Goal: Task Accomplishment & Management: Use online tool/utility

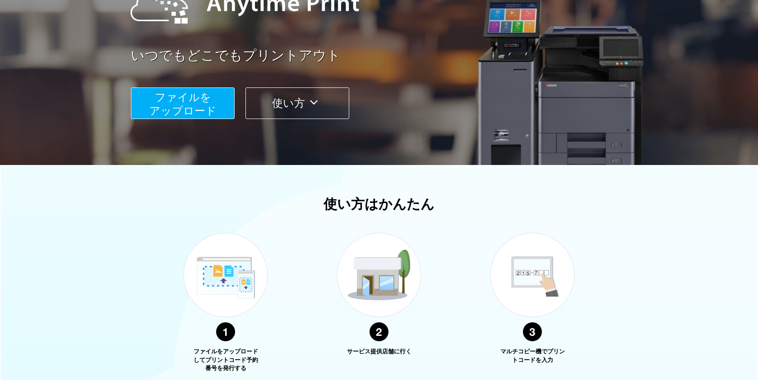
scroll to position [139, 0]
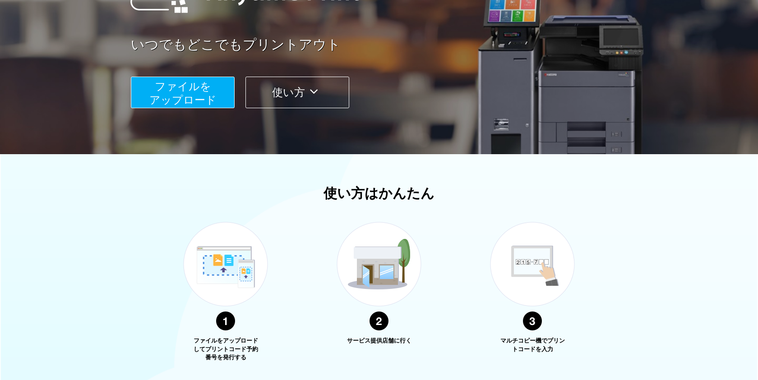
click at [193, 83] on span "ファイルを ​​アップロード" at bounding box center [182, 93] width 67 height 26
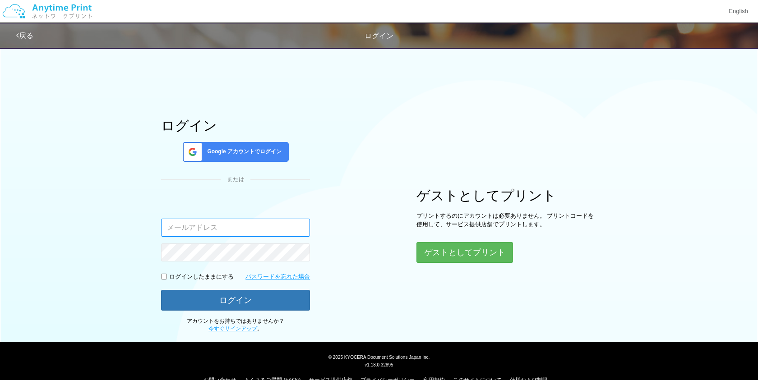
click at [232, 226] on input "email" at bounding box center [235, 228] width 149 height 18
type input "[DOMAIN_NAME][EMAIL_ADDRESS][DOMAIN_NAME]"
click at [242, 153] on span "Google アカウントでログイン" at bounding box center [242, 152] width 78 height 8
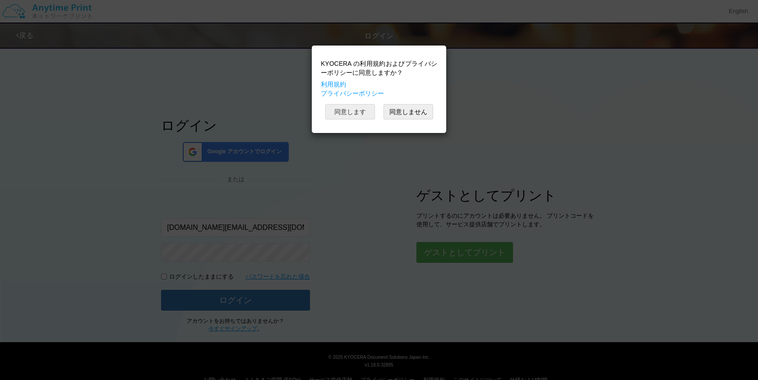
click at [355, 112] on button "同意します" at bounding box center [350, 111] width 50 height 15
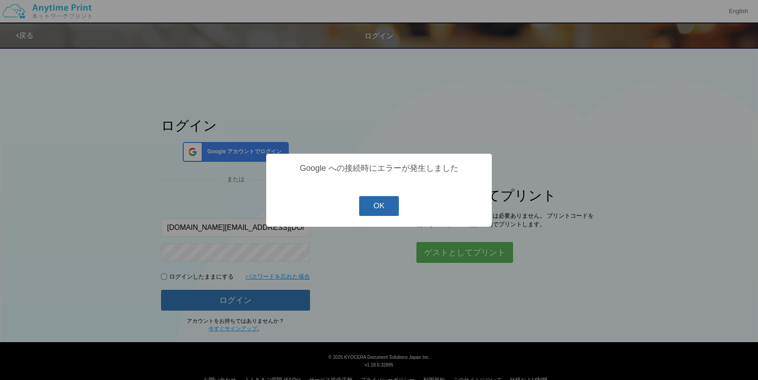
click at [385, 202] on button "OK" at bounding box center [379, 206] width 40 height 20
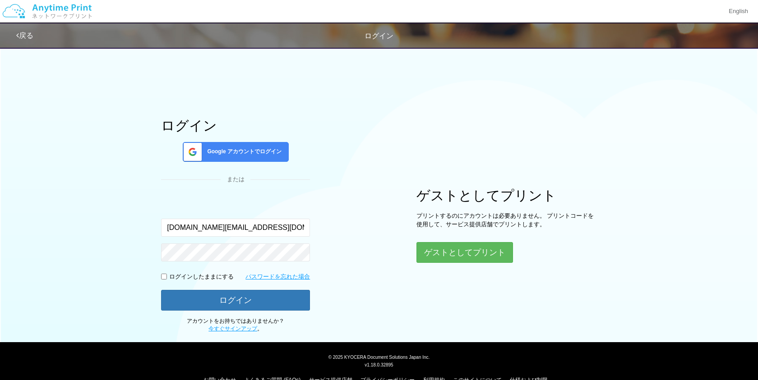
click at [245, 152] on span "Google アカウントでログイン" at bounding box center [242, 152] width 78 height 8
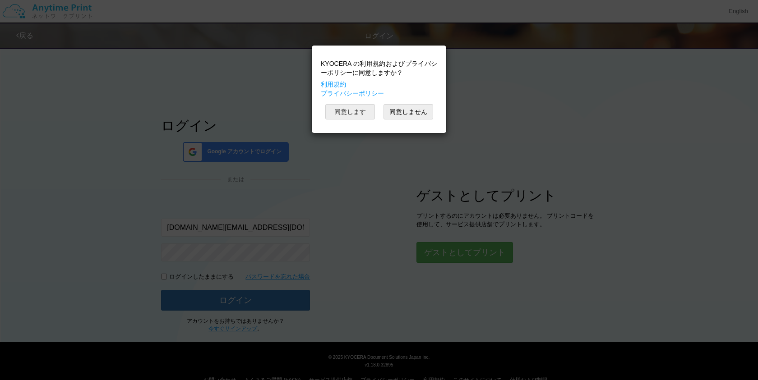
click at [372, 108] on button "同意します" at bounding box center [350, 111] width 50 height 15
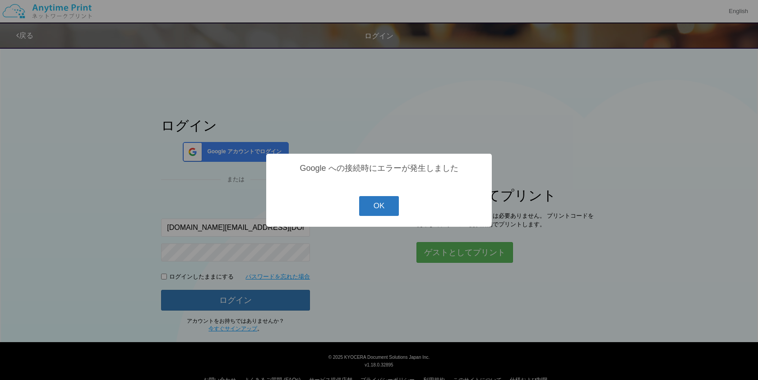
click at [377, 203] on button "OK" at bounding box center [379, 206] width 40 height 20
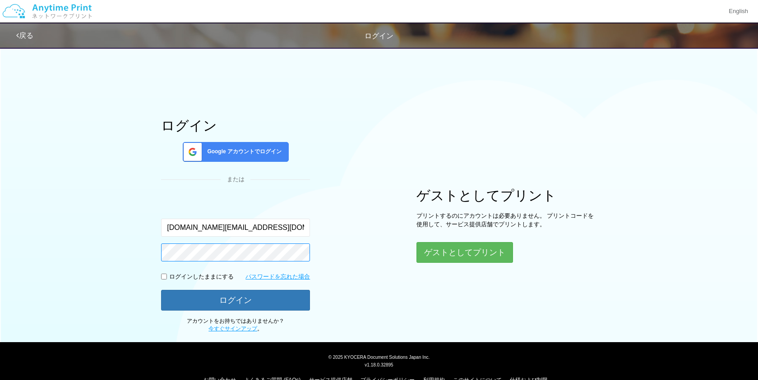
scroll to position [18, 0]
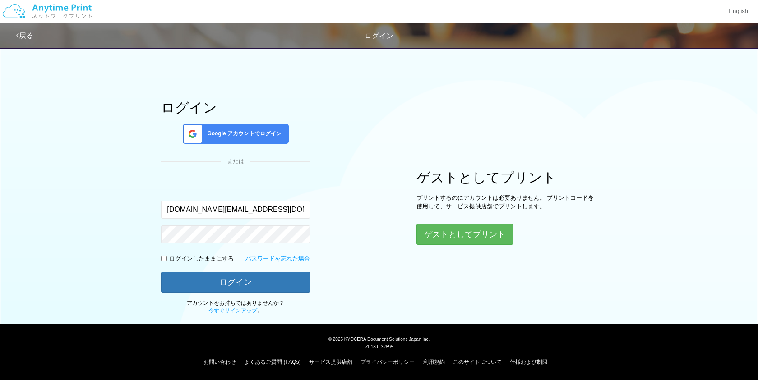
click at [279, 165] on div "ログイン Google アカウントでログイン または 入力されたメールアドレスまたはパスワードが正しくありません。 toyaoi.co@gmail.com ロ…" at bounding box center [235, 207] width 149 height 215
click at [262, 131] on span "Google アカウントでログイン" at bounding box center [242, 134] width 78 height 8
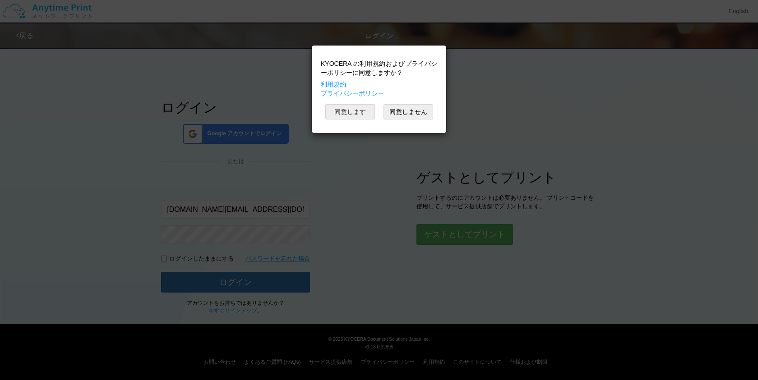
click at [367, 110] on button "同意します" at bounding box center [350, 111] width 50 height 15
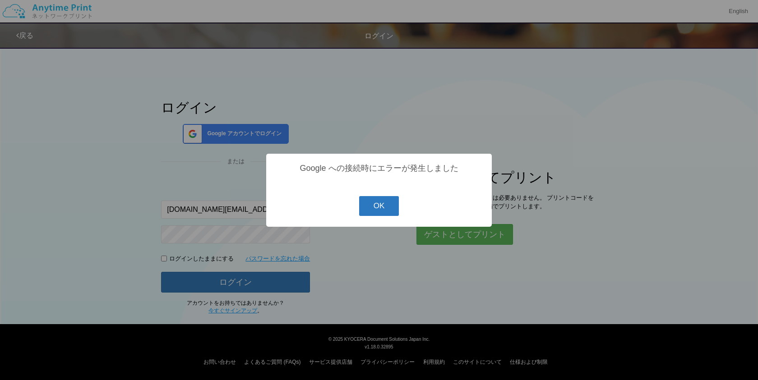
click at [379, 202] on button "OK" at bounding box center [379, 206] width 40 height 20
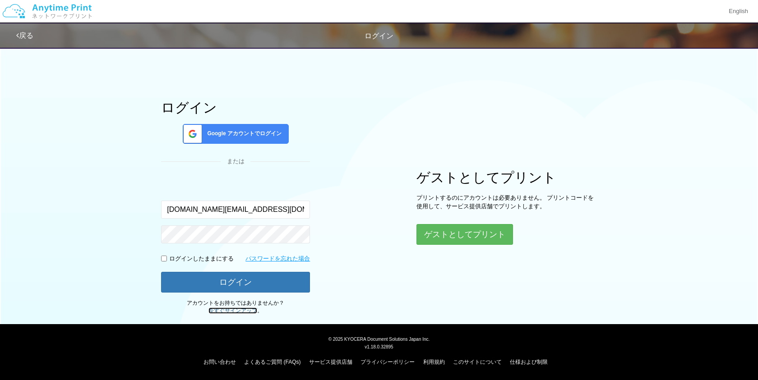
click at [225, 310] on link "今すぐサインアップ" at bounding box center [232, 311] width 49 height 6
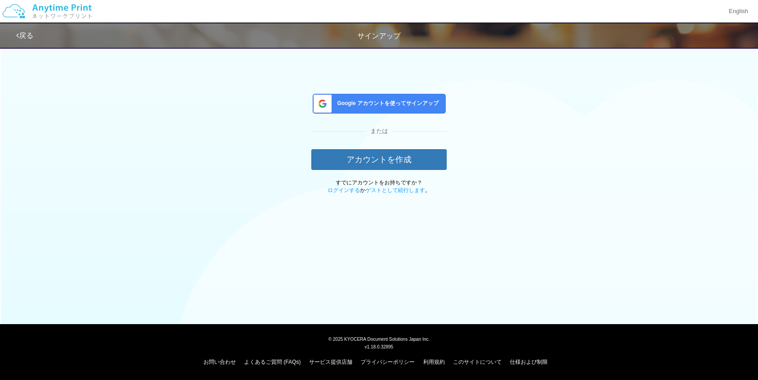
click at [366, 100] on span "Google アカウントを使ってサインアップ" at bounding box center [385, 104] width 105 height 8
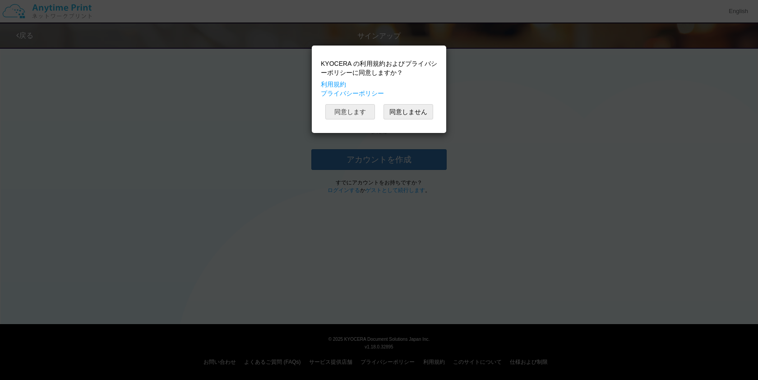
click at [360, 113] on button "同意します" at bounding box center [350, 111] width 50 height 15
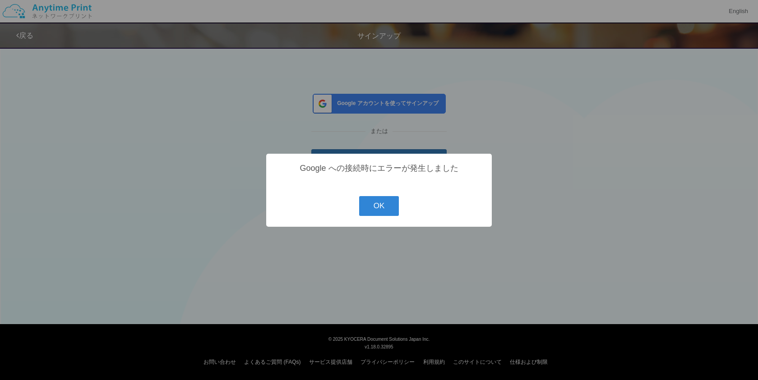
click at [400, 211] on div "? ! i Google への接続時にエラーが発生しました OK Cancel ×" at bounding box center [378, 190] width 225 height 73
click at [375, 210] on button "OK" at bounding box center [379, 206] width 40 height 20
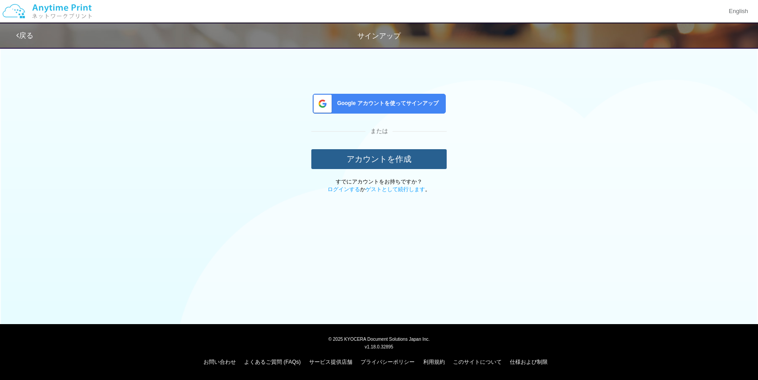
click at [382, 164] on button "アカウントを作成" at bounding box center [378, 159] width 135 height 20
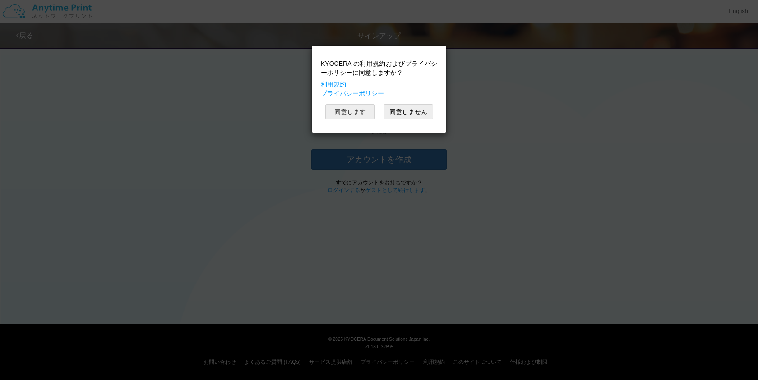
click at [355, 114] on button "同意します" at bounding box center [350, 111] width 50 height 15
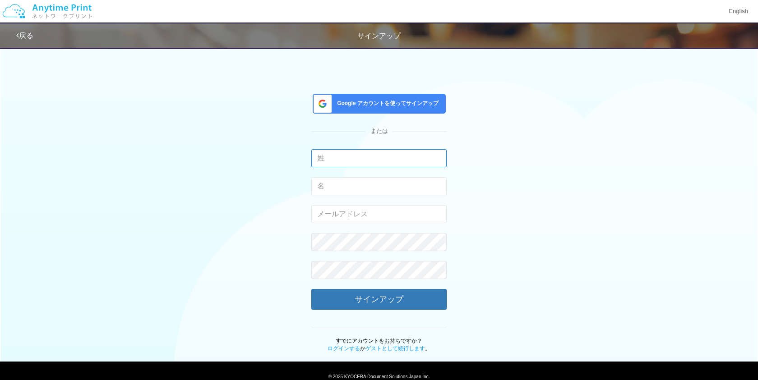
click at [342, 156] on input "text" at bounding box center [378, 158] width 135 height 18
type input "maeda"
type input "aoi"
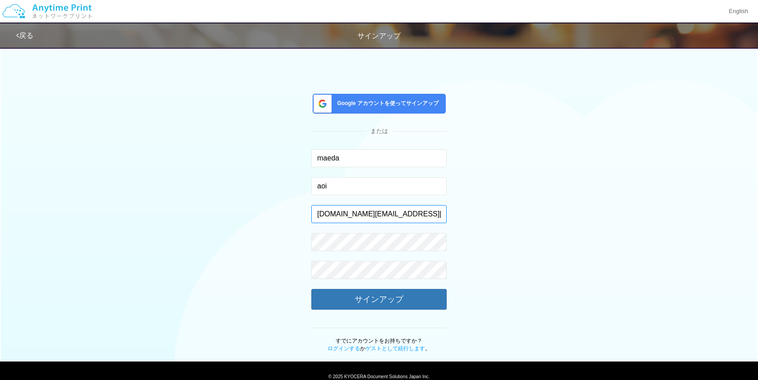
type input "[DOMAIN_NAME][EMAIL_ADDRESS][DOMAIN_NAME]"
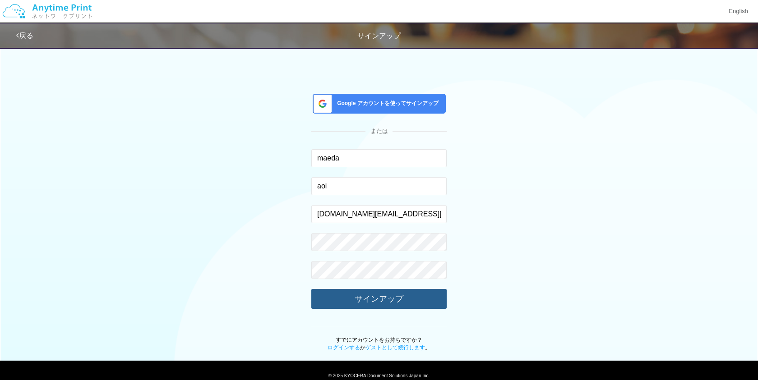
click at [351, 291] on button "サインアップ" at bounding box center [378, 299] width 135 height 20
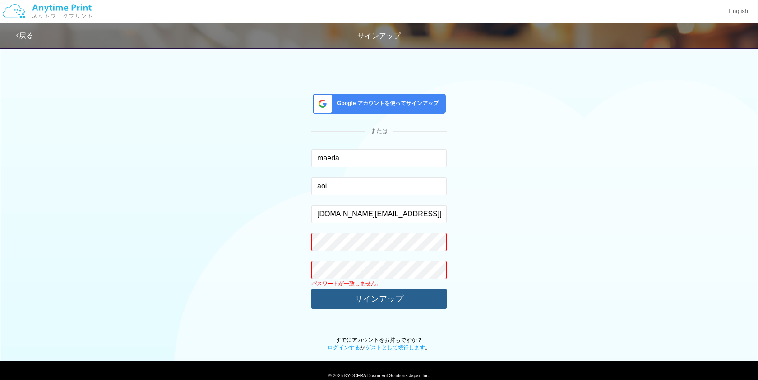
click at [386, 298] on button "サインアップ" at bounding box center [378, 299] width 135 height 20
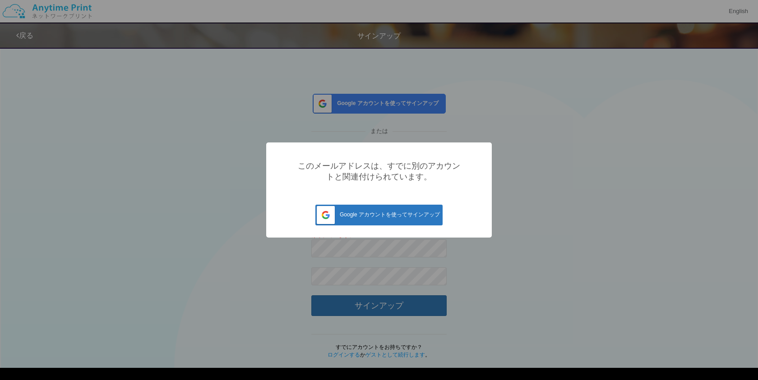
click at [404, 213] on button "Google アカウントを使ってサインアップ" at bounding box center [378, 215] width 127 height 21
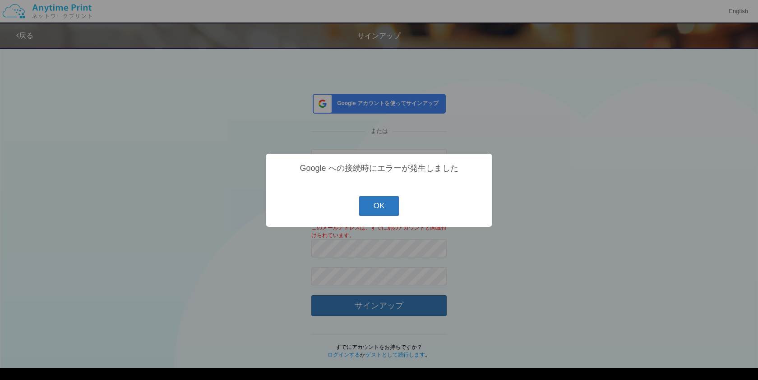
click at [381, 203] on button "OK" at bounding box center [379, 206] width 40 height 20
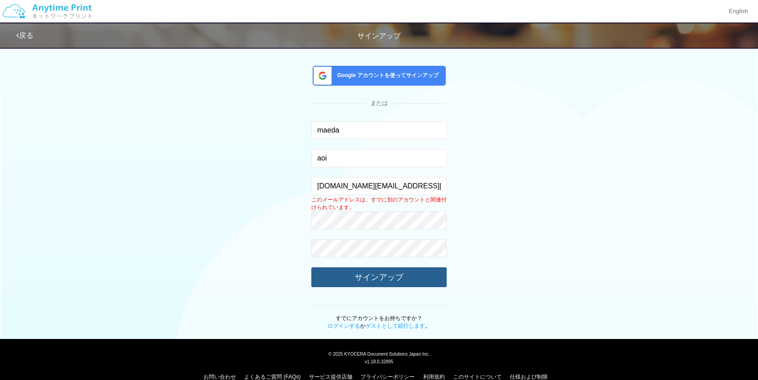
scroll to position [40, 0]
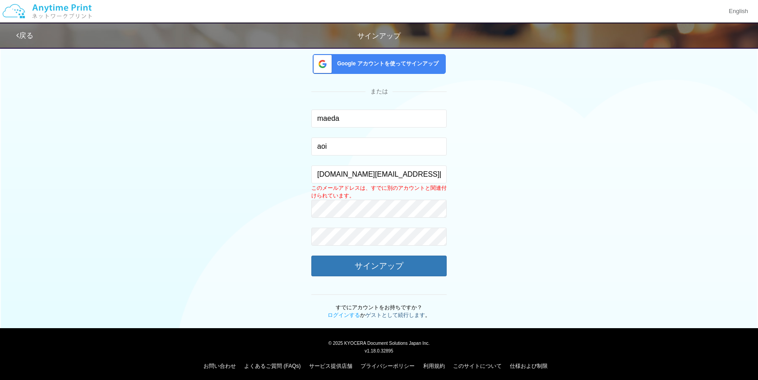
click at [407, 314] on link "ゲストとして続行します" at bounding box center [395, 315] width 60 height 6
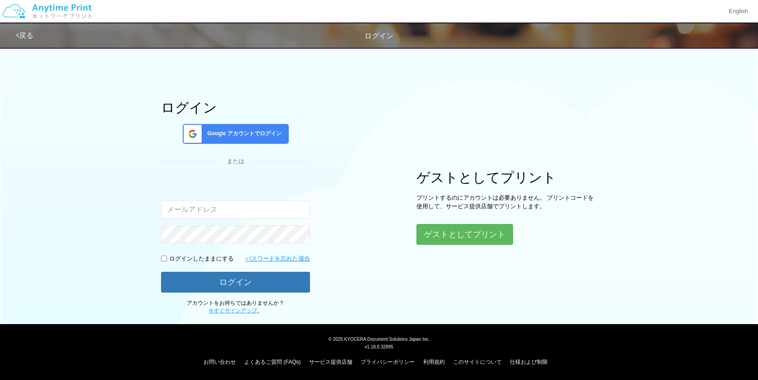
scroll to position [18, 0]
click at [463, 234] on button "ゲストとしてプリント" at bounding box center [464, 235] width 96 height 20
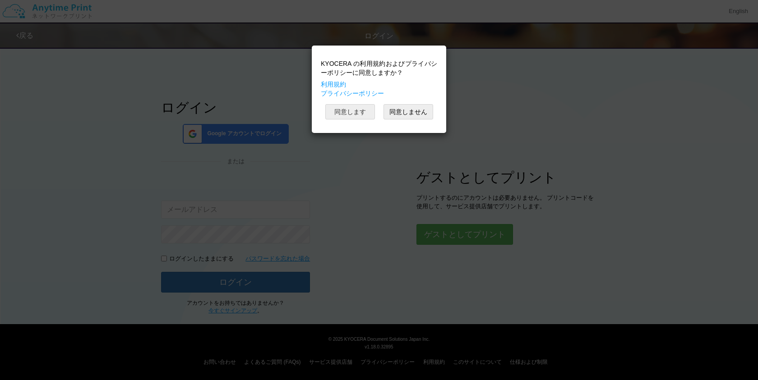
click at [358, 112] on button "同意します" at bounding box center [350, 111] width 50 height 15
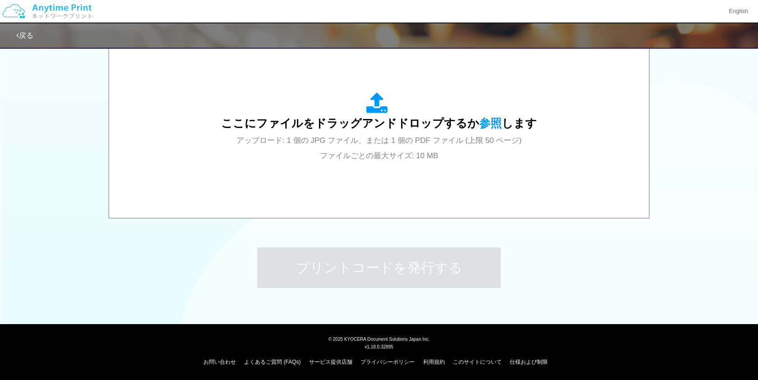
scroll to position [306, 0]
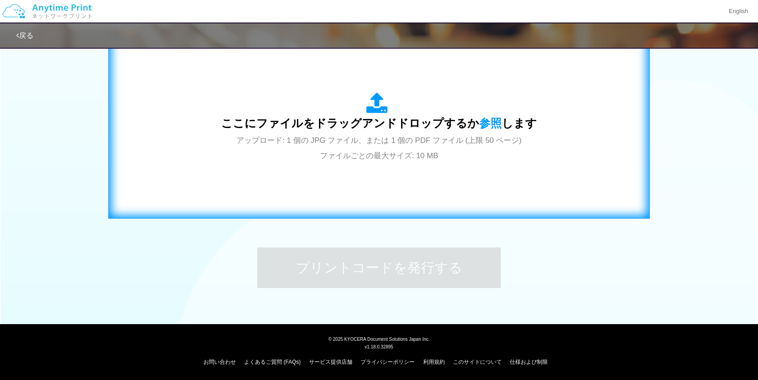
scroll to position [18, 0]
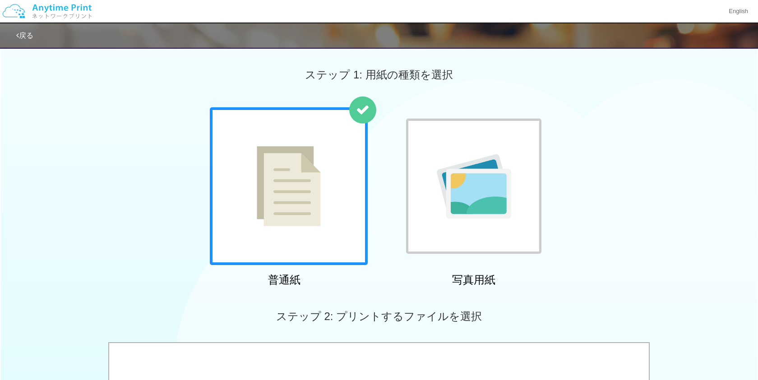
scroll to position [6, 0]
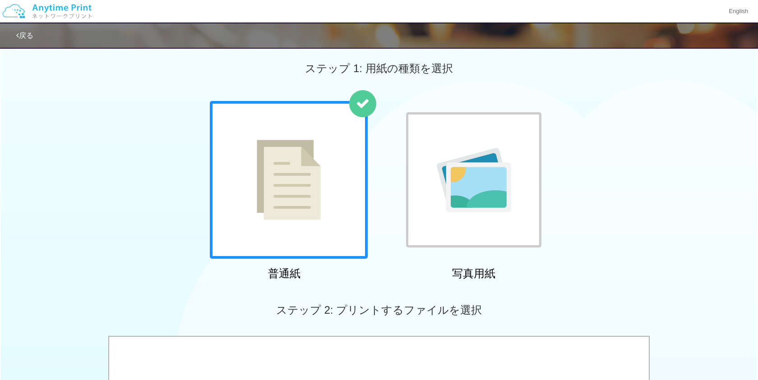
click at [71, 6] on img at bounding box center [47, 11] width 96 height 32
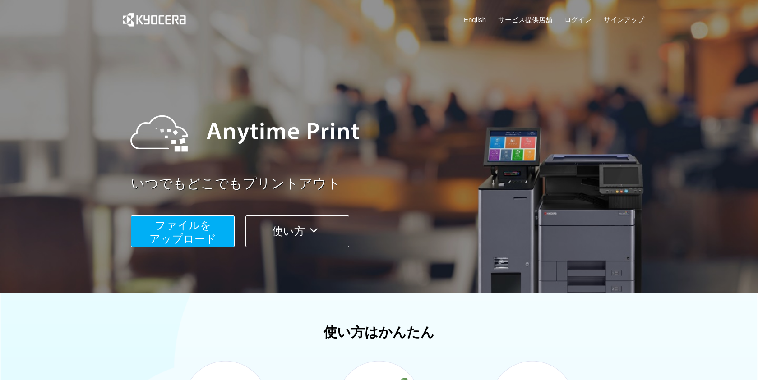
click at [182, 227] on span "ファイルを ​​アップロード" at bounding box center [182, 232] width 67 height 26
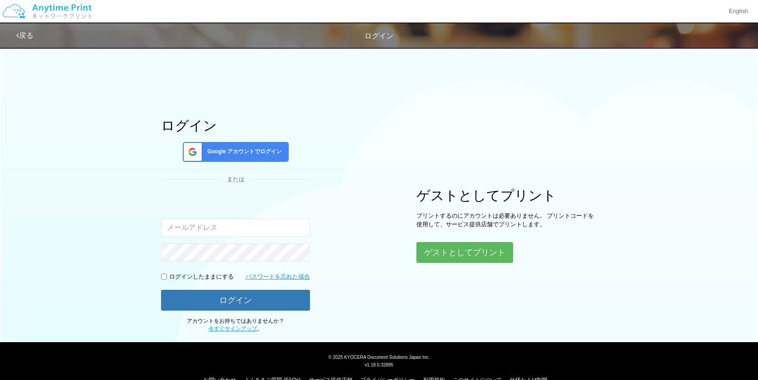
scroll to position [18, 0]
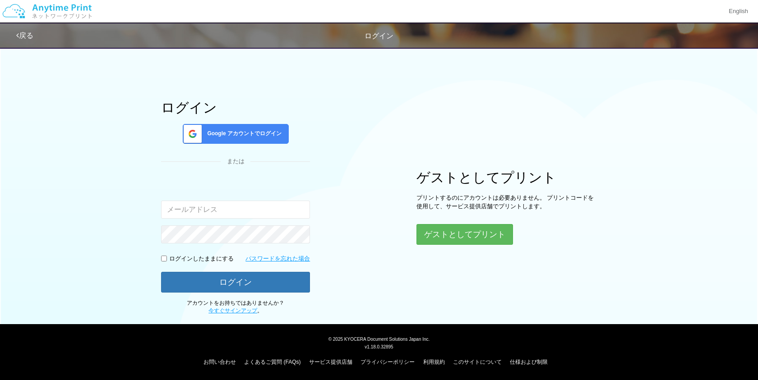
click at [183, 205] on input "email" at bounding box center [235, 210] width 149 height 18
type input "[DOMAIN_NAME][EMAIL_ADDRESS][DOMAIN_NAME]"
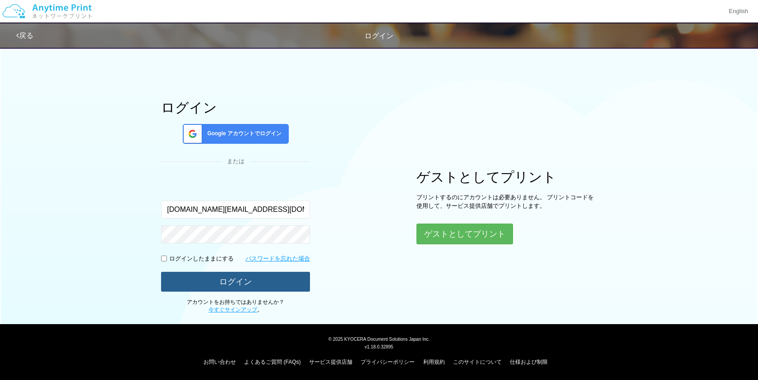
click at [228, 274] on button "ログイン" at bounding box center [235, 282] width 149 height 20
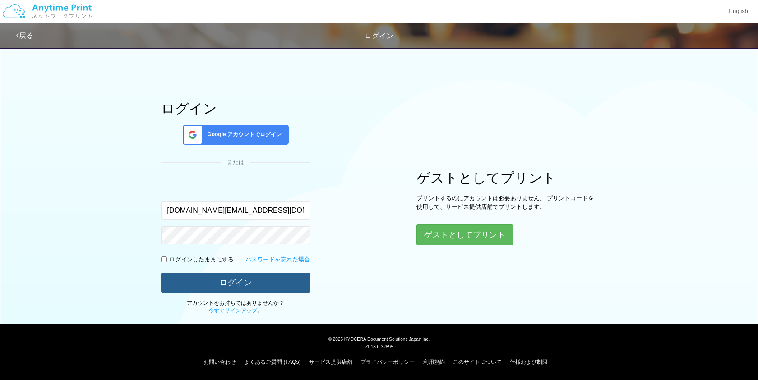
scroll to position [17, 0]
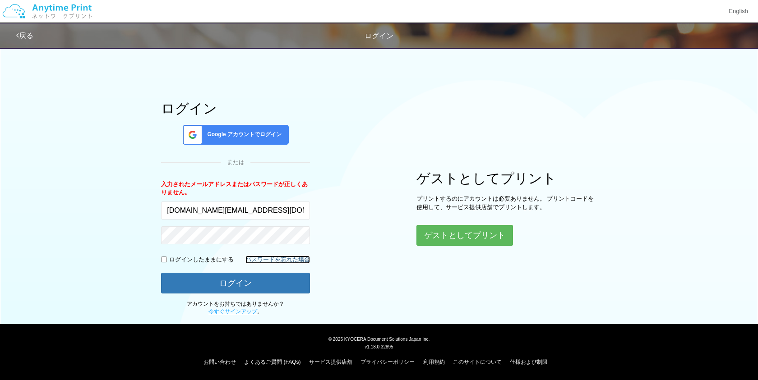
click at [273, 257] on link "パスワードを忘れた場合" at bounding box center [277, 260] width 64 height 9
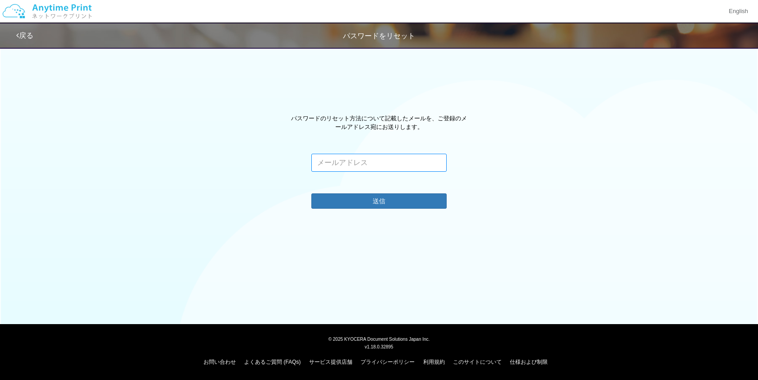
click at [342, 159] on input "email" at bounding box center [378, 163] width 135 height 18
type input "[DOMAIN_NAME][EMAIL_ADDRESS][DOMAIN_NAME]"
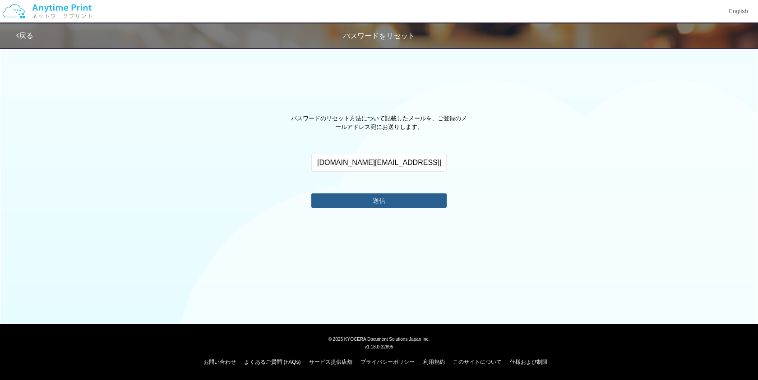
click at [348, 202] on button "送信" at bounding box center [378, 200] width 135 height 14
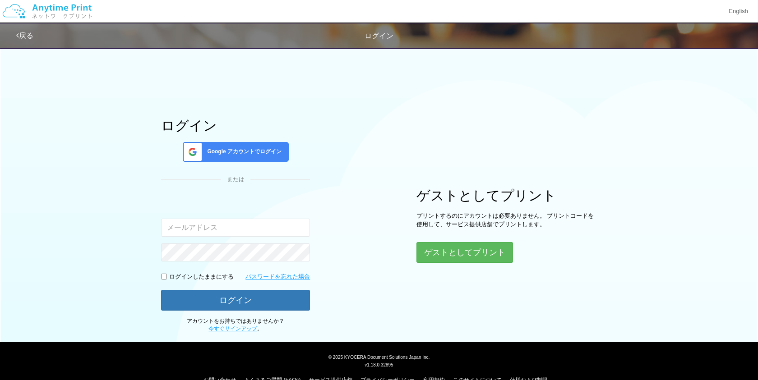
scroll to position [18, 0]
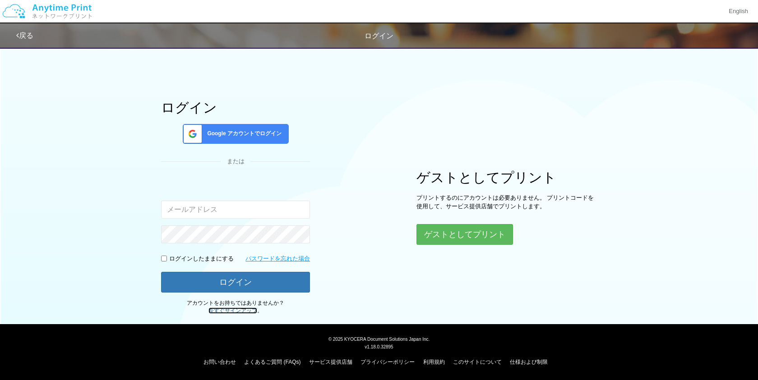
click at [222, 311] on link "今すぐサインアップ" at bounding box center [232, 311] width 49 height 6
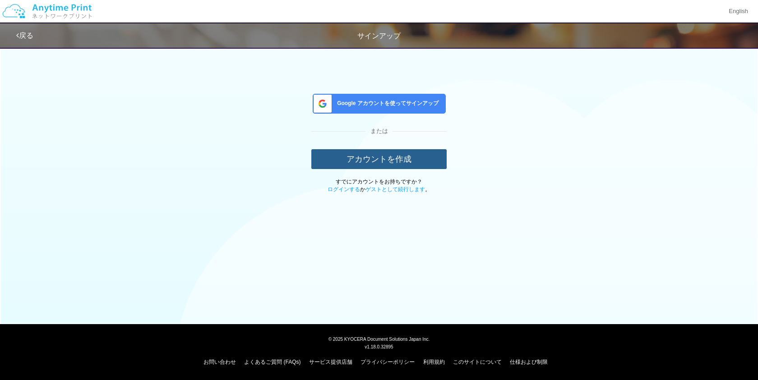
click at [362, 161] on button "アカウントを作成" at bounding box center [378, 159] width 135 height 20
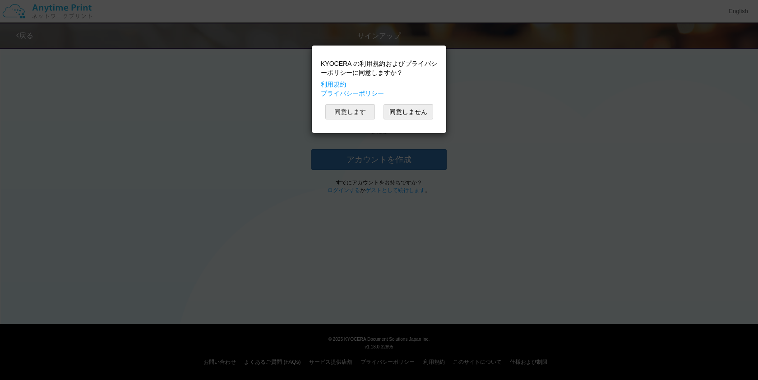
click at [354, 116] on button "同意します" at bounding box center [350, 111] width 50 height 15
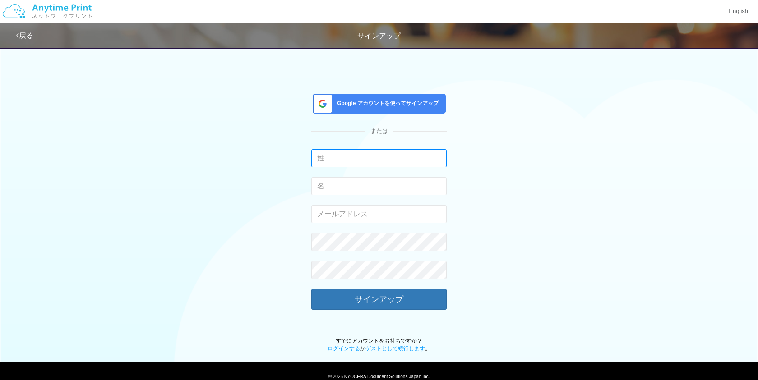
click at [339, 157] on input "text" at bounding box center [378, 158] width 135 height 18
type input "maeda"
type input "aoi"
type input "[DOMAIN_NAME][EMAIL_ADDRESS][DOMAIN_NAME]"
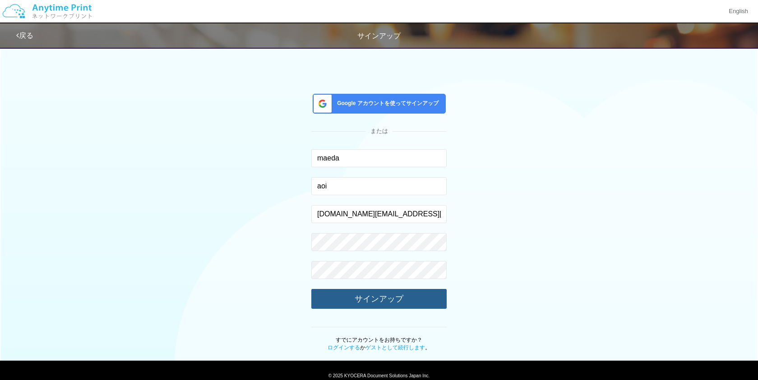
click at [382, 304] on button "サインアップ" at bounding box center [378, 299] width 135 height 20
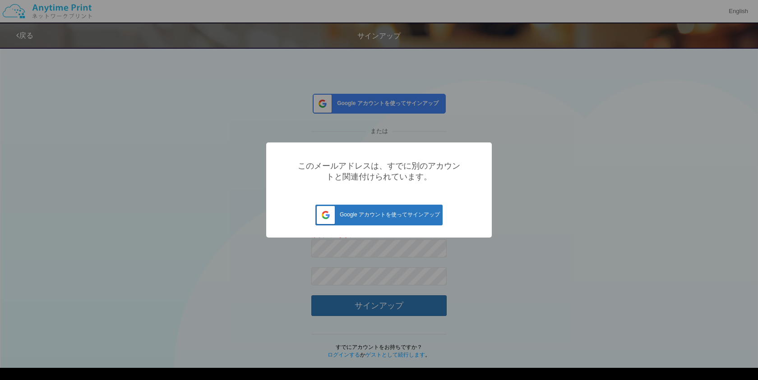
click at [405, 214] on span "Google アカウントを使ってサインアップ" at bounding box center [378, 214] width 124 height 6
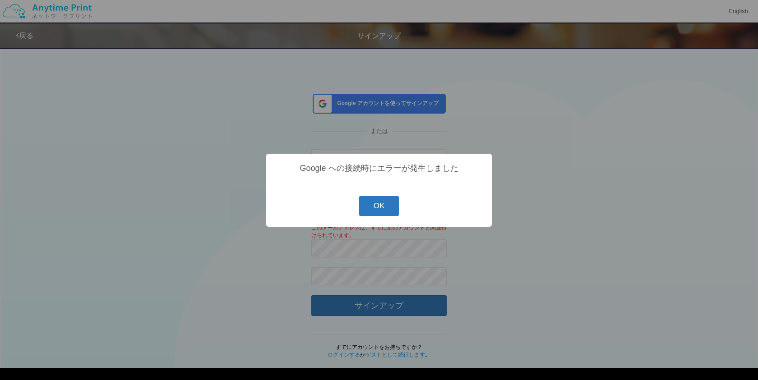
click at [389, 211] on button "OK" at bounding box center [379, 206] width 40 height 20
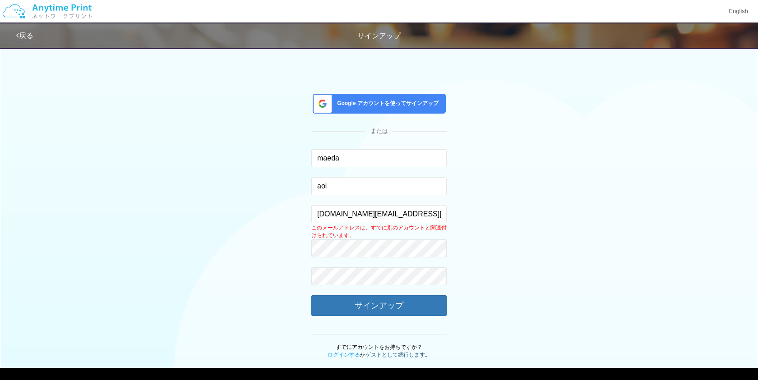
click at [388, 356] on link "ゲストとして続行します" at bounding box center [395, 355] width 60 height 6
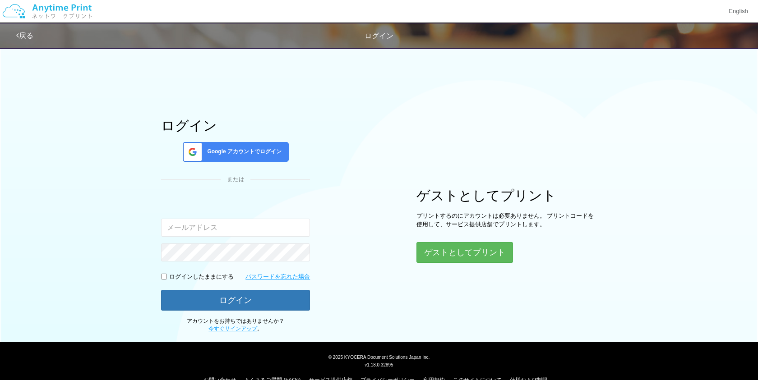
click at [443, 241] on div "ゲストとしてプリント プリントするのにアカウントは必要ありません。 プリントコードを使用して、サービス提供店舗でプリントします。 ゲストとしてプリント" at bounding box center [506, 225] width 180 height 75
click at [448, 250] on button "ゲストとしてプリント" at bounding box center [464, 253] width 96 height 20
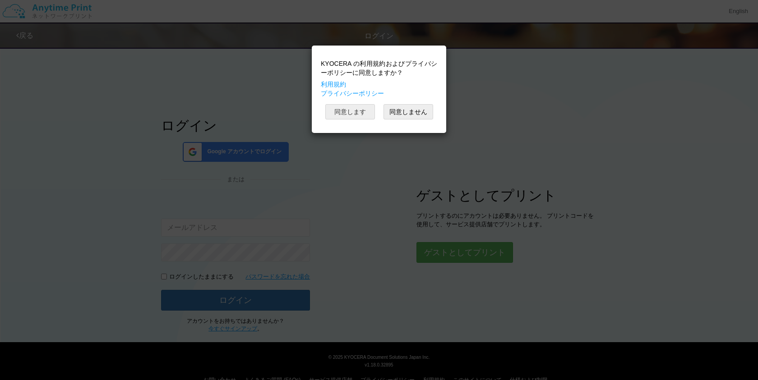
click at [354, 111] on button "同意します" at bounding box center [350, 111] width 50 height 15
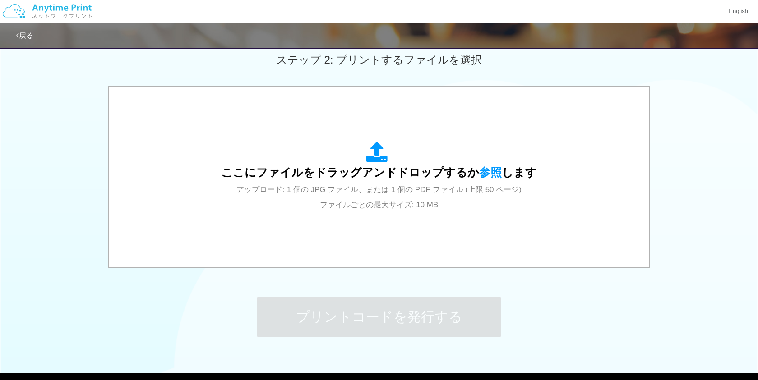
scroll to position [260, 0]
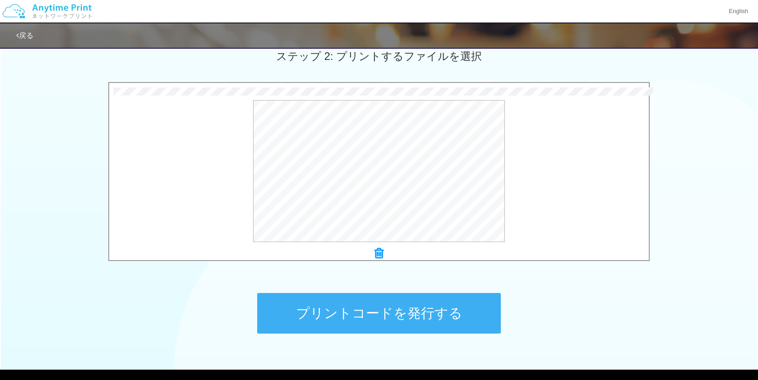
click at [399, 304] on button "プリントコードを発行する" at bounding box center [378, 313] width 243 height 41
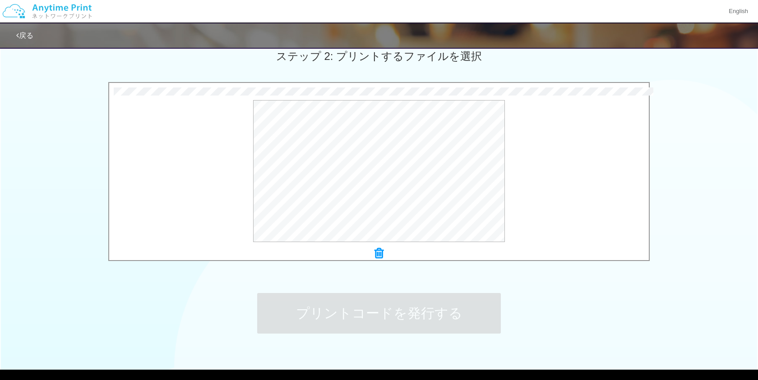
scroll to position [0, 0]
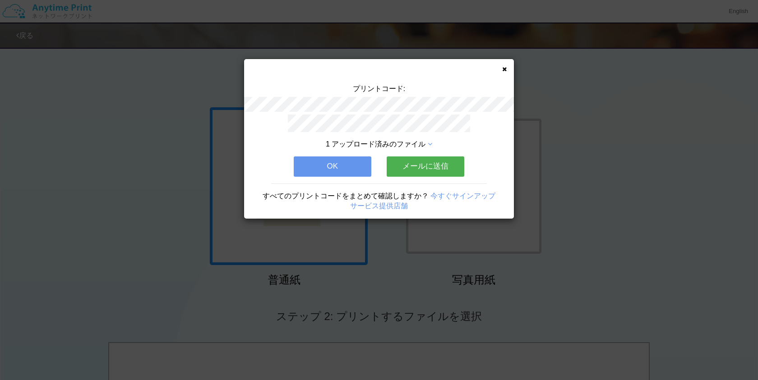
click at [438, 166] on button "メールに送信" at bounding box center [425, 166] width 78 height 20
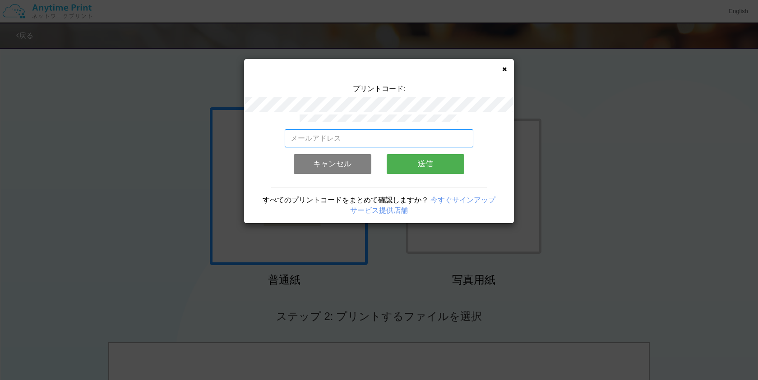
click at [390, 139] on input "email" at bounding box center [379, 138] width 189 height 18
type input "[DOMAIN_NAME][EMAIL_ADDRESS][DOMAIN_NAME]"
drag, startPoint x: 375, startPoint y: 140, endPoint x: 255, endPoint y: 140, distance: 119.9
click at [255, 140] on div "[DOMAIN_NAME][EMAIL_ADDRESS][DOMAIN_NAME] 有効なメールアドレスを入力してください。 このメールアドレスは、すでに別の…" at bounding box center [379, 169] width 270 height 109
click at [474, 119] on div "[DOMAIN_NAME][EMAIL_ADDRESS][DOMAIN_NAME] 有効なメールアドレスを入力してください。 このメールアドレスは、すでに別の…" at bounding box center [379, 169] width 270 height 109
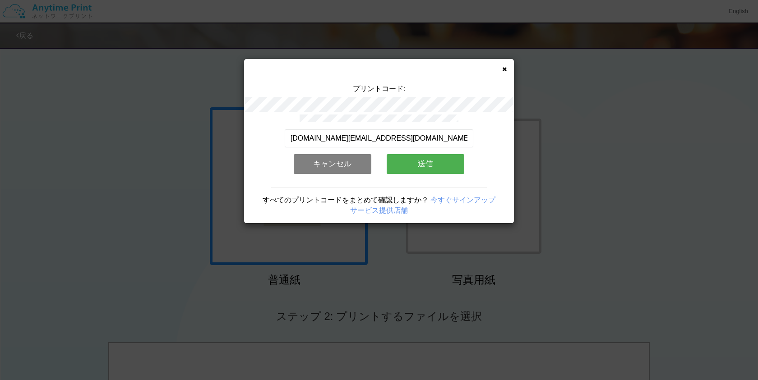
click at [471, 199] on link "今すぐサインアップ" at bounding box center [462, 200] width 65 height 8
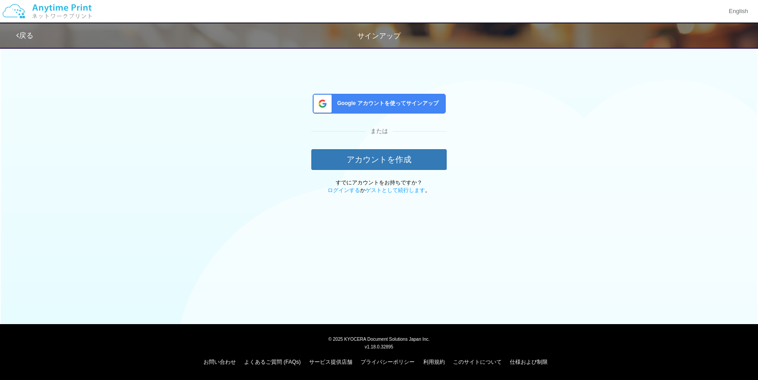
click at [422, 101] on span "Google アカウントを使ってサインアップ" at bounding box center [385, 104] width 105 height 8
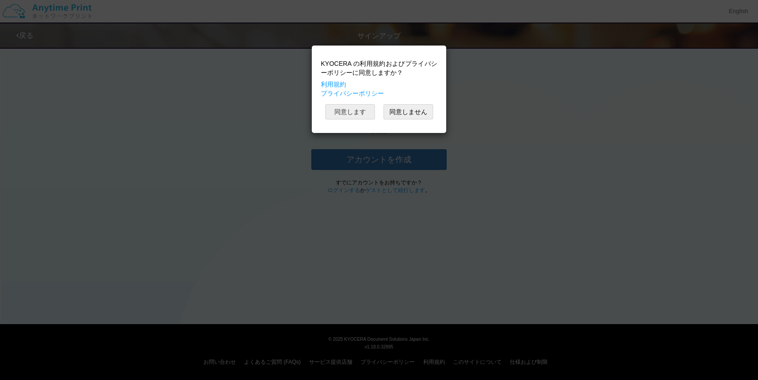
click at [364, 109] on button "同意します" at bounding box center [350, 111] width 50 height 15
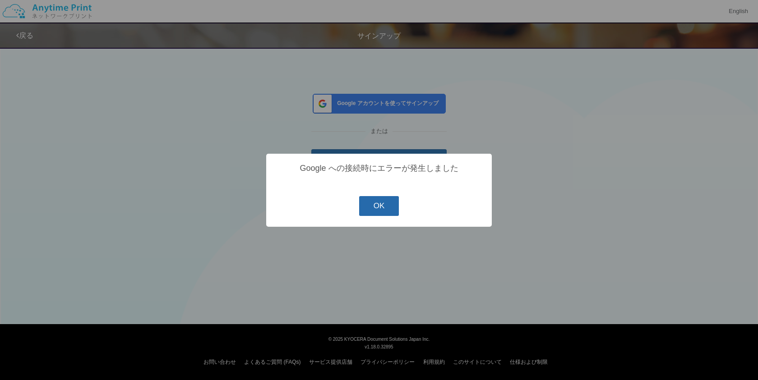
click at [390, 206] on button "OK" at bounding box center [379, 206] width 40 height 20
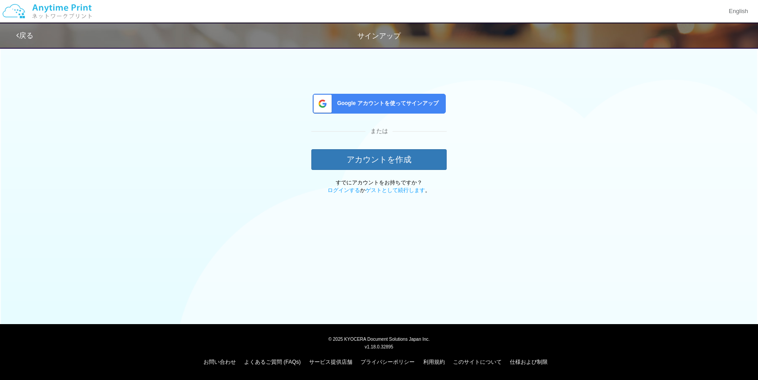
click at [17, 41] on div "戻る サインアップ" at bounding box center [286, 35] width 541 height 24
click at [25, 35] on link "戻る" at bounding box center [24, 36] width 17 height 8
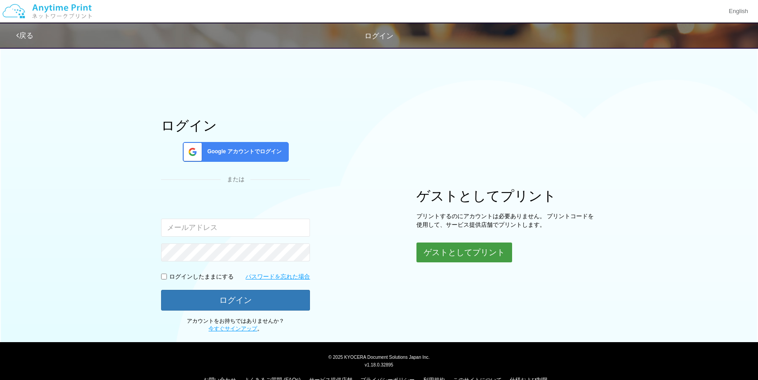
click at [445, 251] on button "ゲストとしてプリント" at bounding box center [464, 253] width 96 height 20
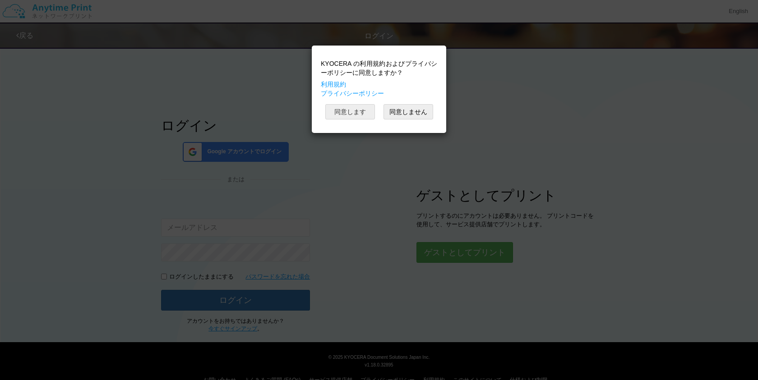
click at [354, 113] on button "同意します" at bounding box center [350, 111] width 50 height 15
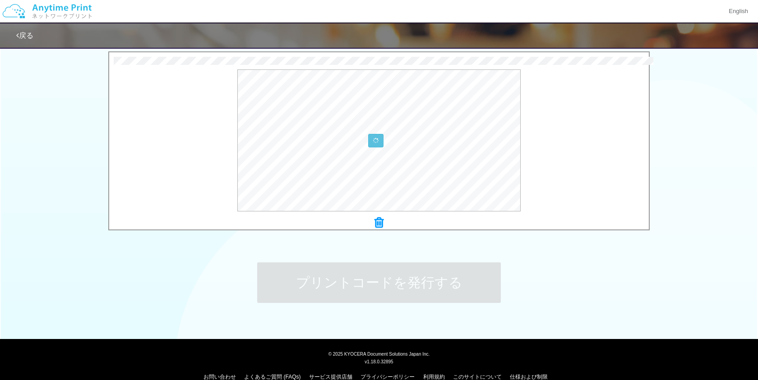
scroll to position [306, 0]
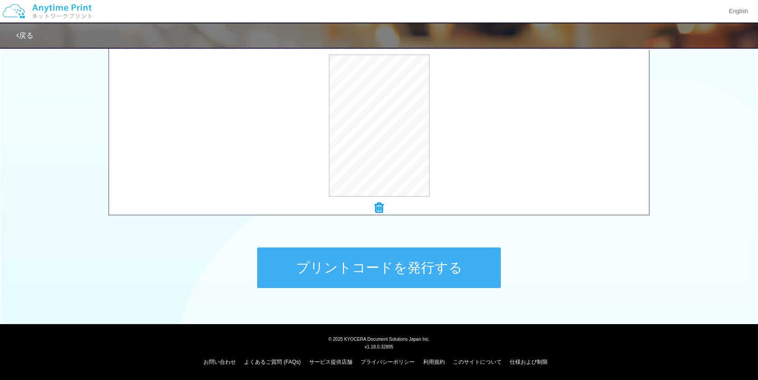
click at [425, 265] on button "プリントコードを発行する" at bounding box center [378, 268] width 243 height 41
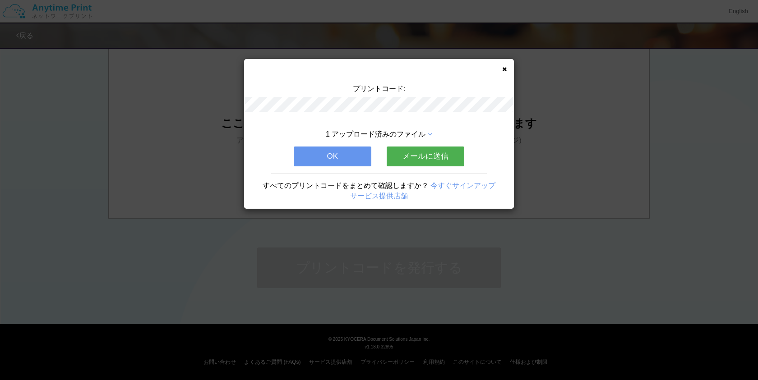
scroll to position [0, 0]
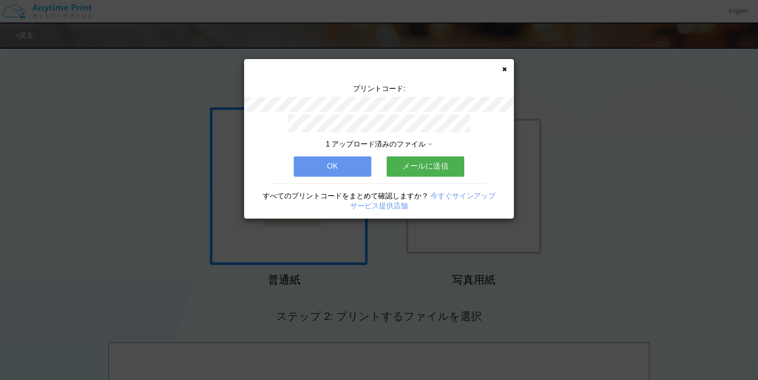
click at [446, 161] on button "メールに送信" at bounding box center [425, 166] width 78 height 20
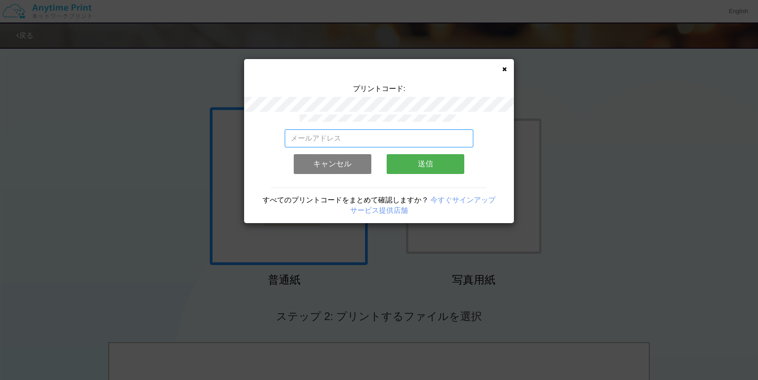
click at [420, 138] on input "email" at bounding box center [379, 138] width 189 height 18
paste input "[DOMAIN_NAME][EMAIL_ADDRESS][DOMAIN_NAME]"
type input "[DOMAIN_NAME][EMAIL_ADDRESS][DOMAIN_NAME]"
click at [430, 162] on button "送信" at bounding box center [425, 164] width 78 height 20
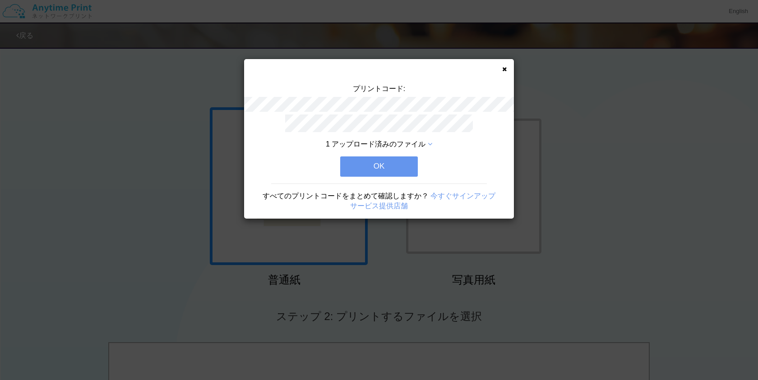
click at [412, 146] on span "1 アップロード済みのファイル" at bounding box center [376, 144] width 100 height 8
click at [419, 143] on span "1 アップロード済みのファイル" at bounding box center [376, 144] width 100 height 8
click at [379, 165] on button "OK" at bounding box center [379, 166] width 78 height 20
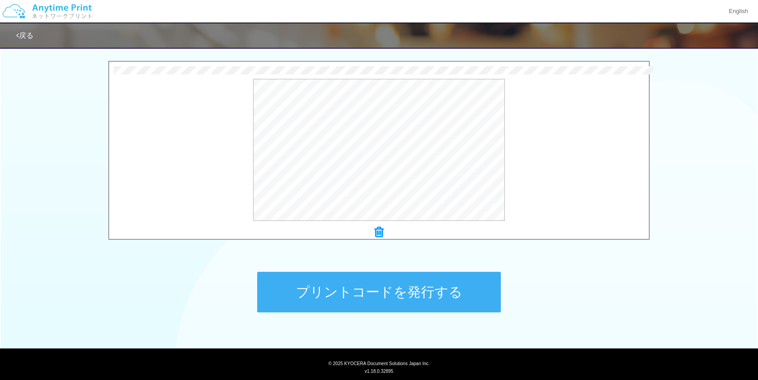
scroll to position [284, 0]
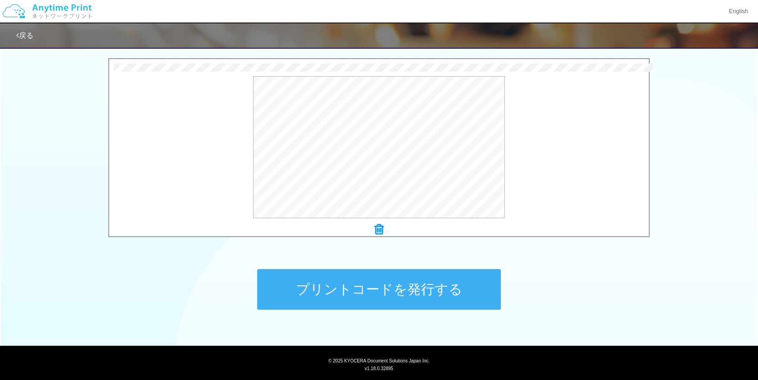
click at [372, 292] on button "プリントコードを発行する" at bounding box center [378, 289] width 243 height 41
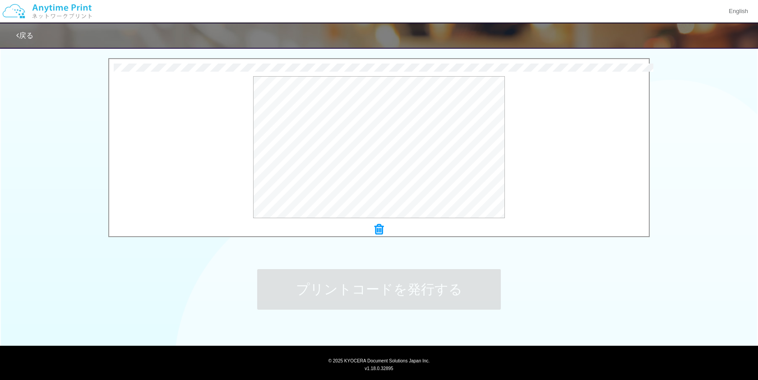
scroll to position [0, 0]
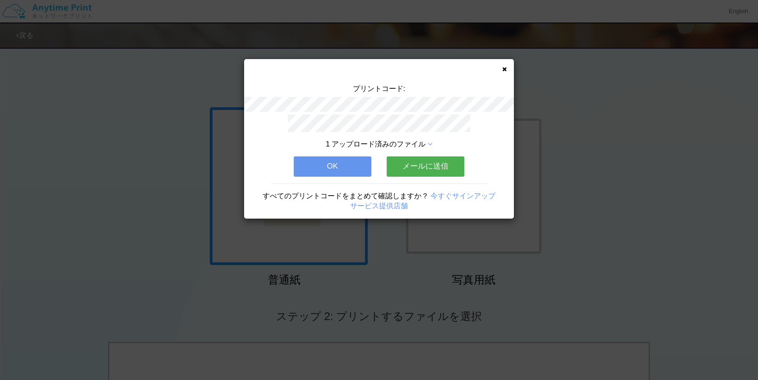
click at [413, 169] on button "メールに送信" at bounding box center [425, 166] width 78 height 20
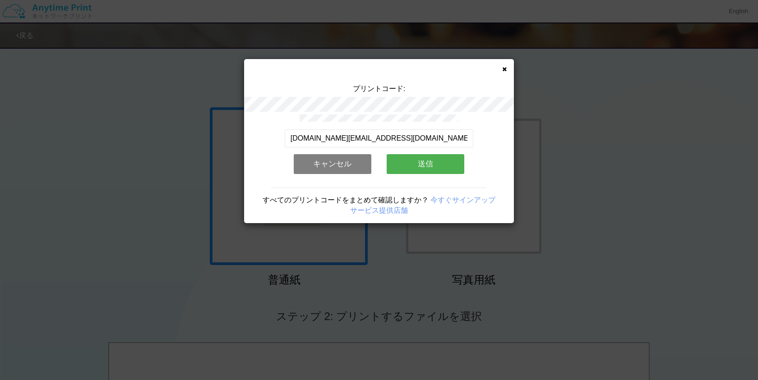
click at [403, 169] on button "送信" at bounding box center [425, 164] width 78 height 20
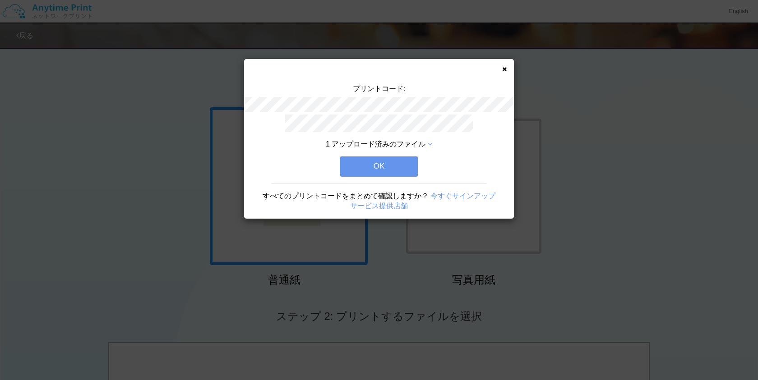
click at [403, 169] on button "OK" at bounding box center [379, 166] width 78 height 20
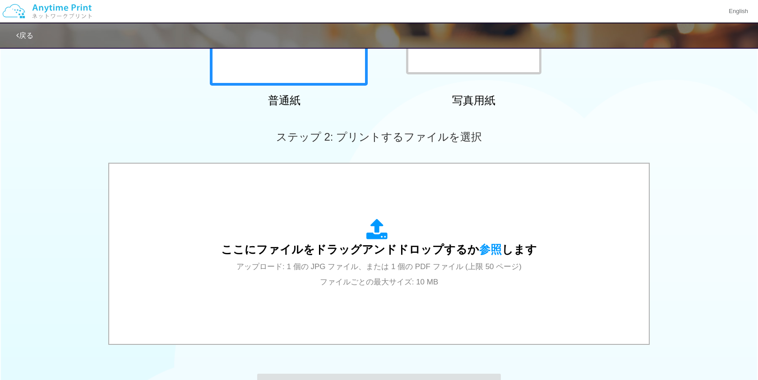
scroll to position [237, 0]
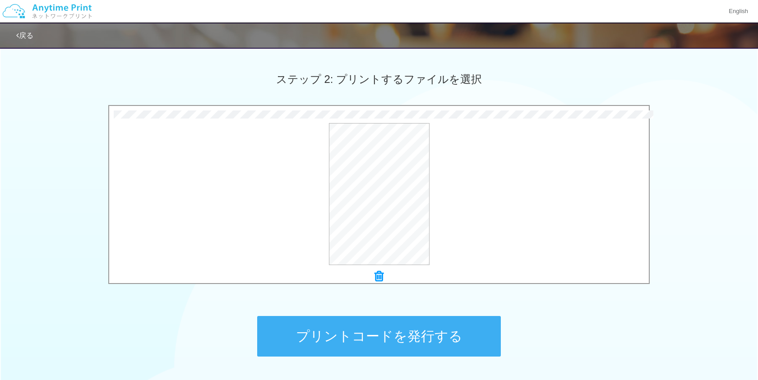
click at [385, 332] on button "プリントコードを発行する" at bounding box center [378, 336] width 243 height 41
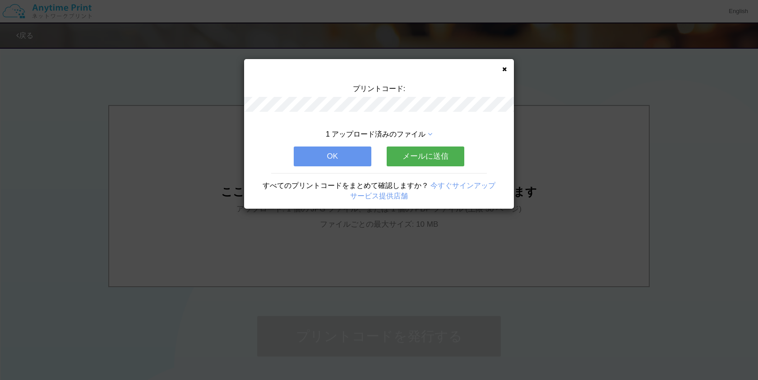
scroll to position [0, 0]
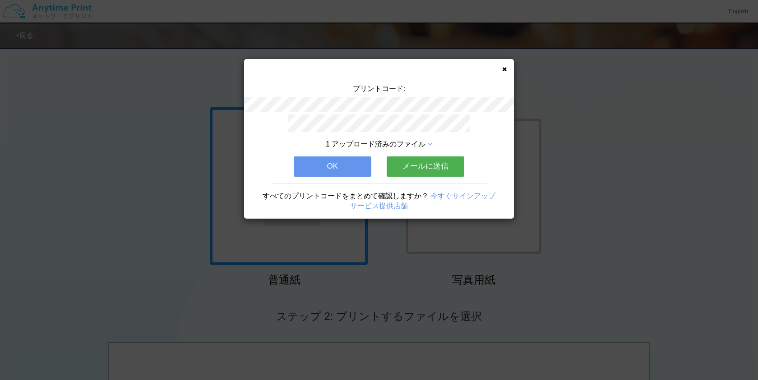
click at [412, 170] on button "メールに送信" at bounding box center [425, 166] width 78 height 20
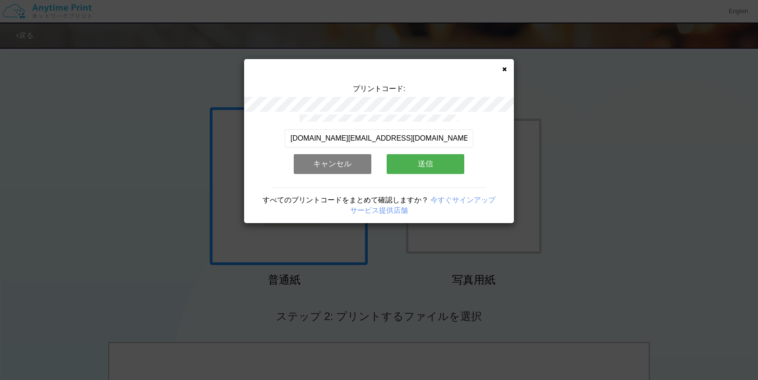
click at [397, 170] on button "送信" at bounding box center [425, 164] width 78 height 20
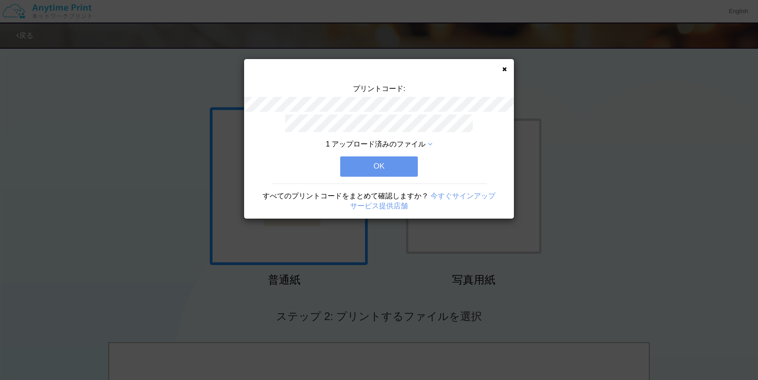
click at [392, 171] on button "OK" at bounding box center [379, 166] width 78 height 20
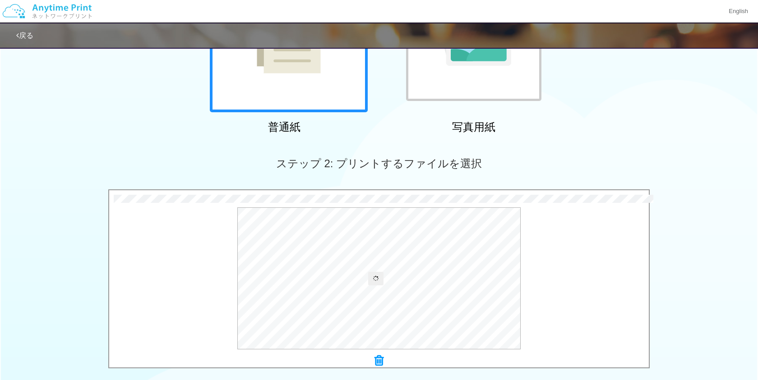
scroll to position [306, 0]
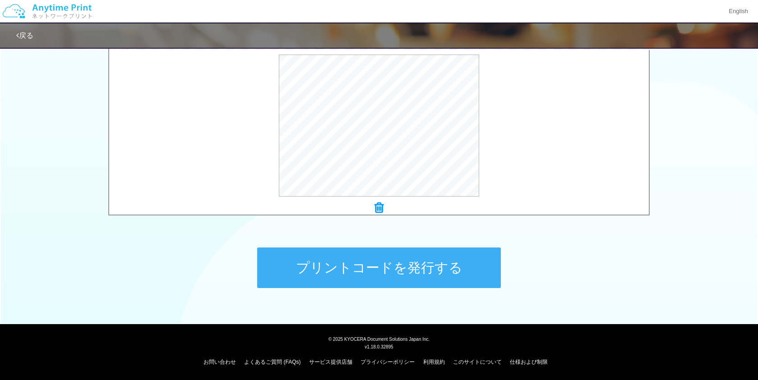
click at [429, 263] on button "プリントコードを発行する" at bounding box center [378, 268] width 243 height 41
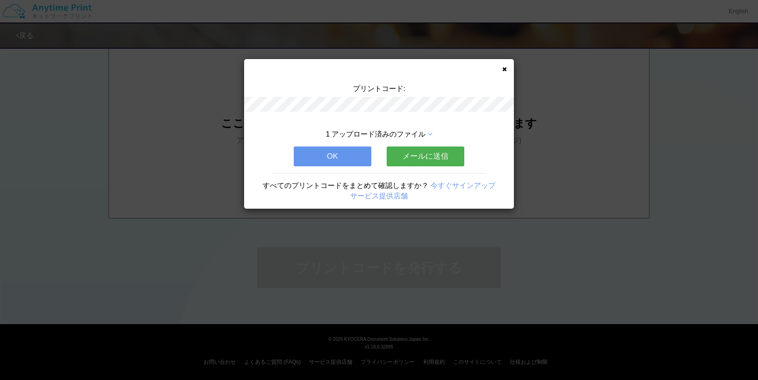
scroll to position [0, 0]
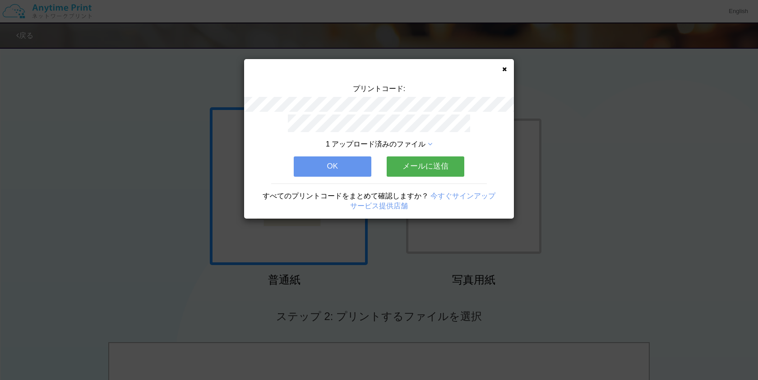
click at [437, 164] on button "メールに送信" at bounding box center [425, 166] width 78 height 20
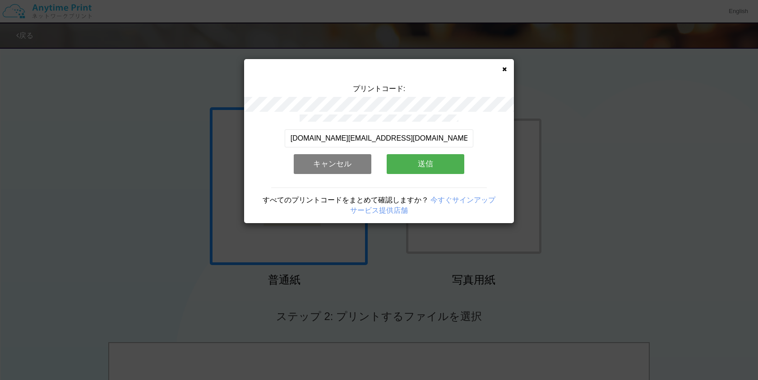
click at [437, 164] on button "送信" at bounding box center [425, 164] width 78 height 20
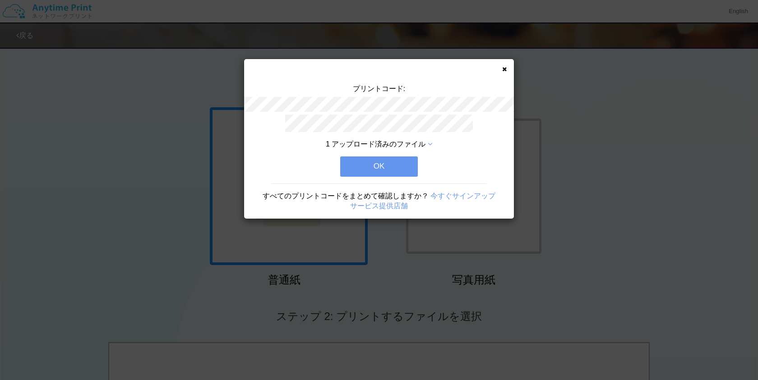
click at [381, 175] on button "OK" at bounding box center [379, 166] width 78 height 20
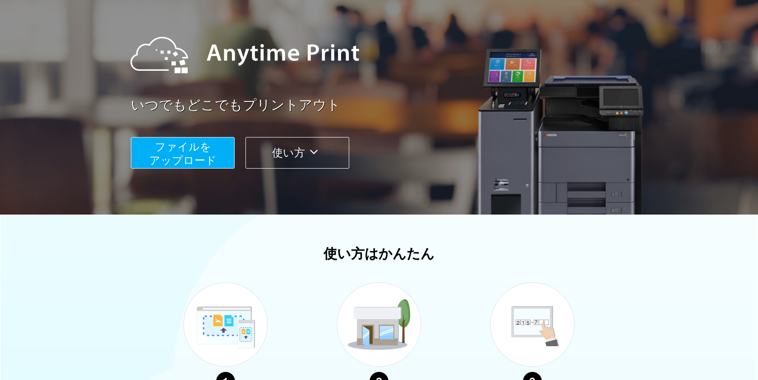
scroll to position [185, 0]
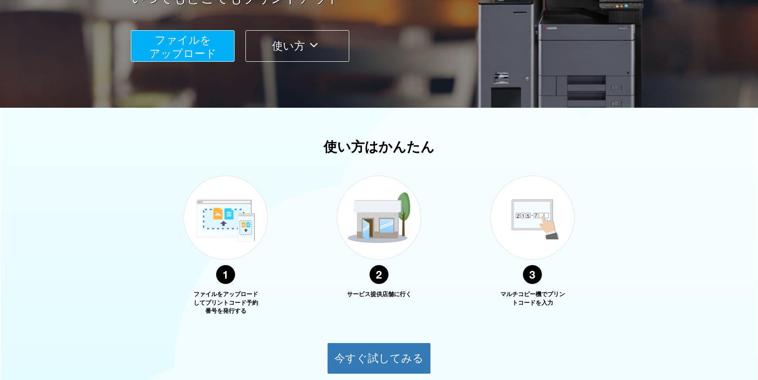
click at [179, 49] on span "ファイルを ​​アップロード" at bounding box center [182, 47] width 67 height 26
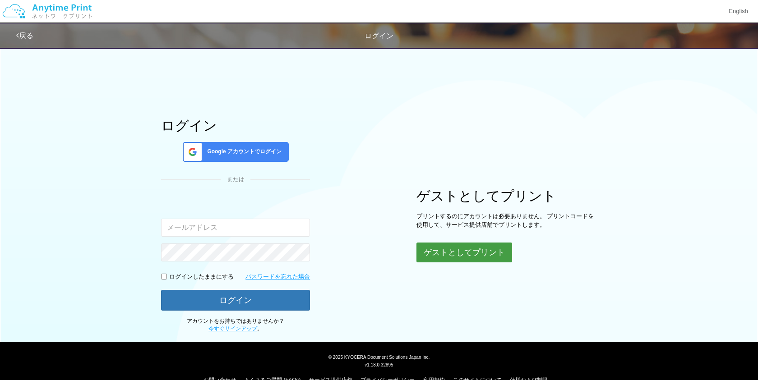
click at [475, 253] on button "ゲストとしてプリント" at bounding box center [464, 253] width 96 height 20
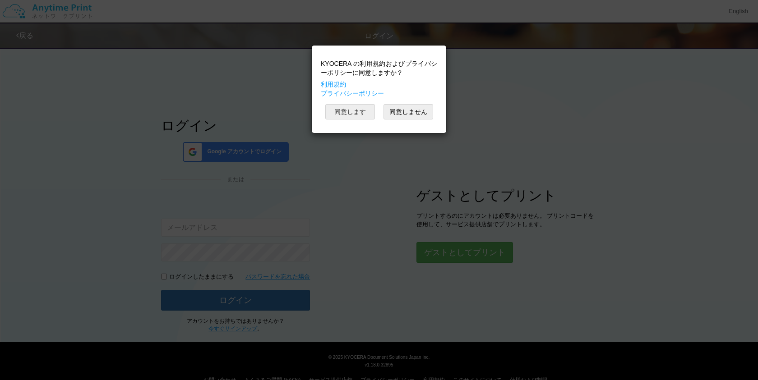
click at [347, 110] on button "同意します" at bounding box center [350, 111] width 50 height 15
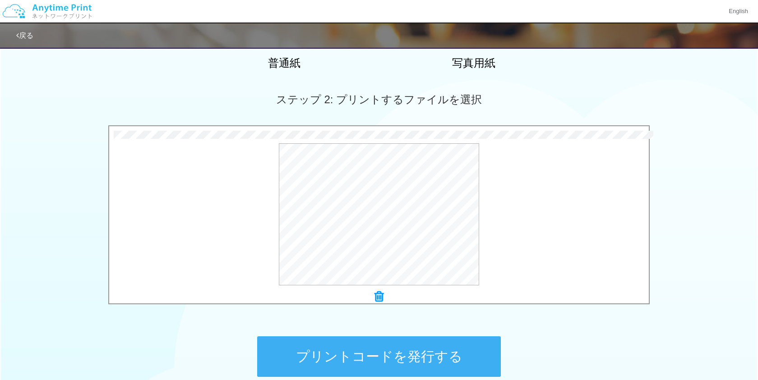
scroll to position [306, 0]
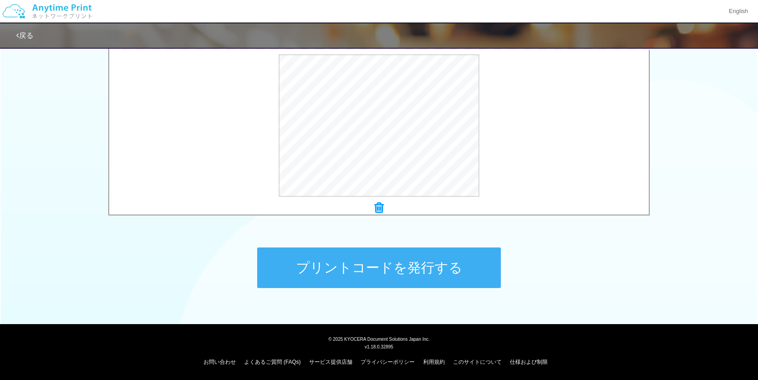
click at [376, 253] on button "プリントコードを発行する" at bounding box center [378, 268] width 243 height 41
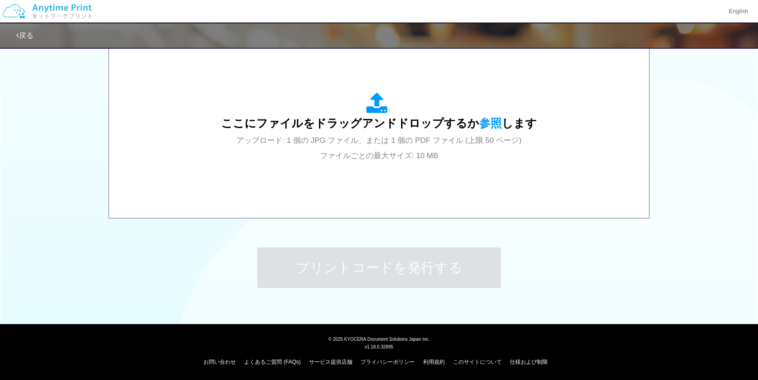
scroll to position [0, 0]
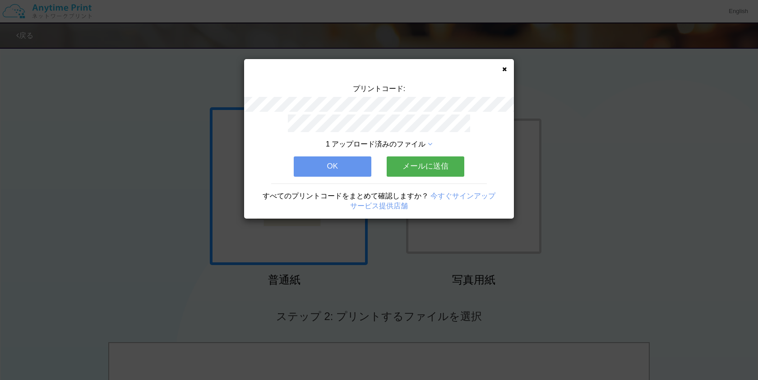
click at [414, 160] on button "メールに送信" at bounding box center [425, 166] width 78 height 20
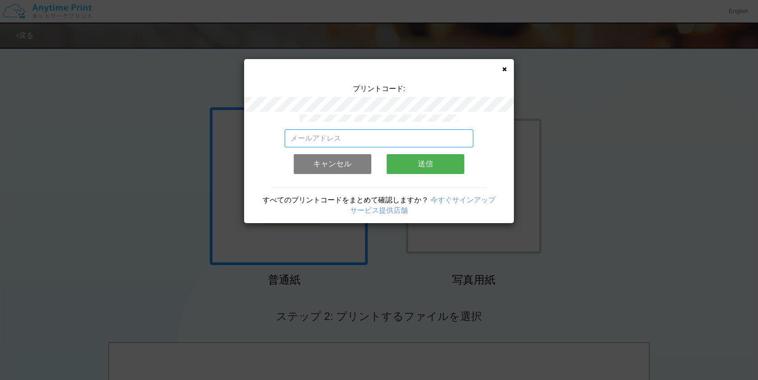
click at [385, 136] on input "email" at bounding box center [379, 138] width 189 height 18
type input "[DOMAIN_NAME][EMAIL_ADDRESS][DOMAIN_NAME]"
click at [416, 165] on button "送信" at bounding box center [425, 164] width 78 height 20
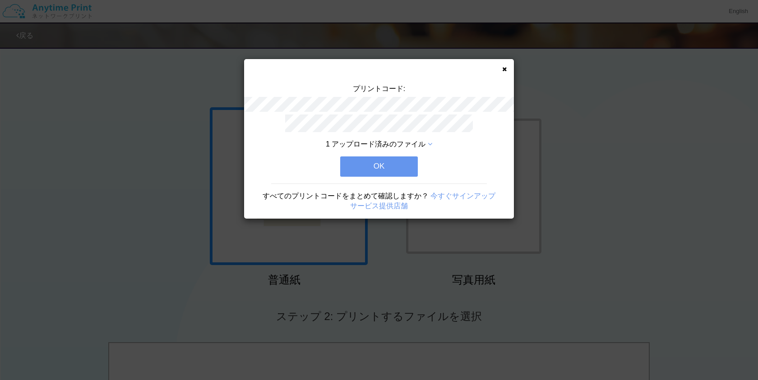
click at [416, 165] on button "OK" at bounding box center [379, 166] width 78 height 20
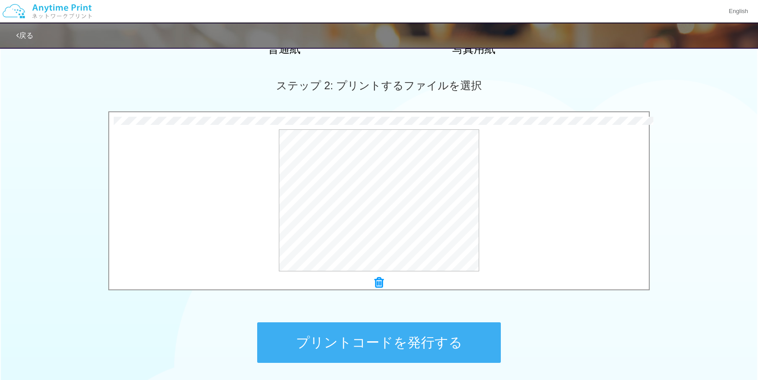
scroll to position [247, 0]
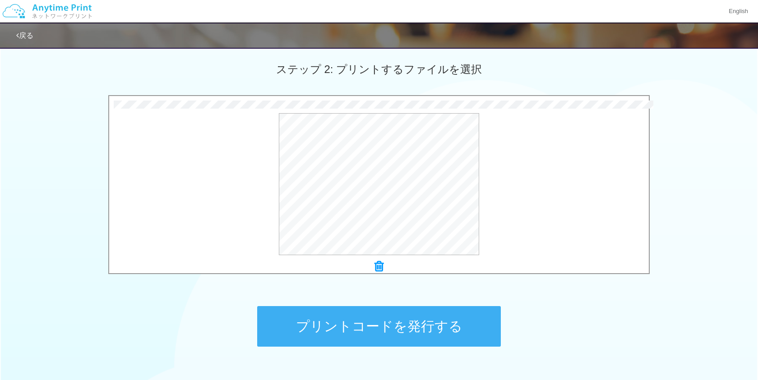
click at [339, 324] on button "プリントコードを発行する" at bounding box center [378, 326] width 243 height 41
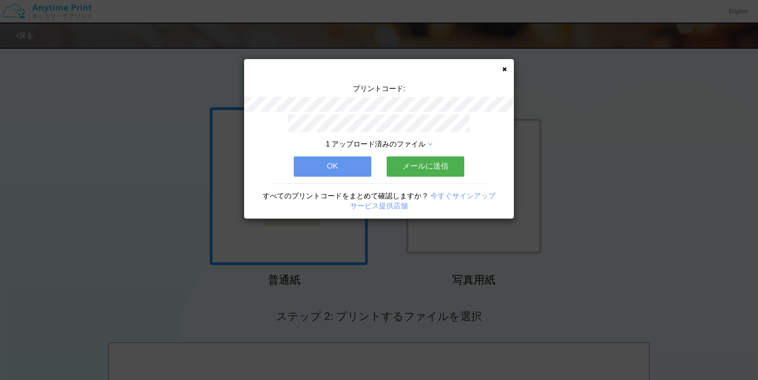
click at [411, 166] on button "メールに送信" at bounding box center [425, 166] width 78 height 20
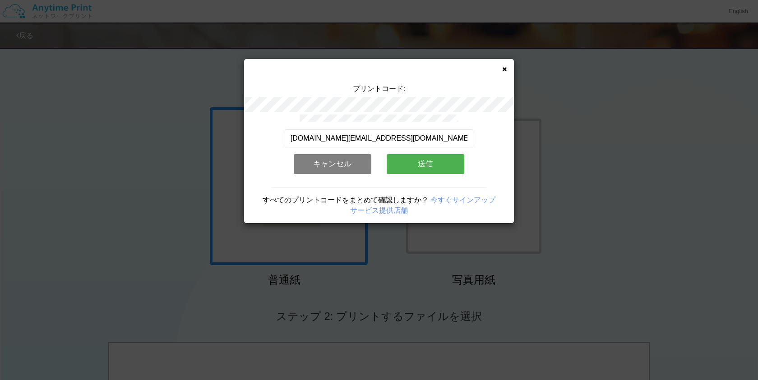
click at [411, 166] on button "送信" at bounding box center [425, 164] width 78 height 20
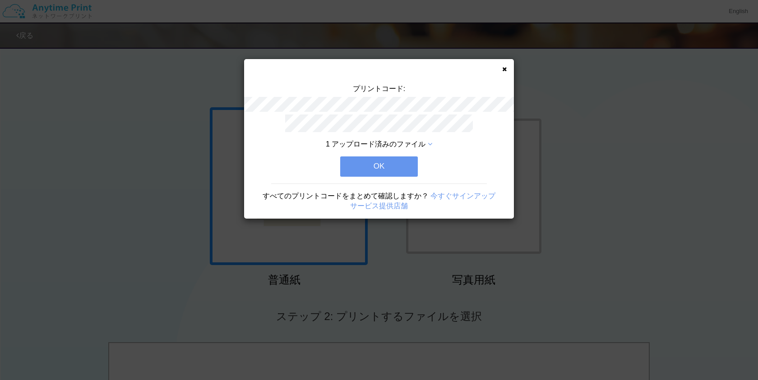
click at [411, 166] on button "OK" at bounding box center [379, 166] width 78 height 20
